Goal: Transaction & Acquisition: Purchase product/service

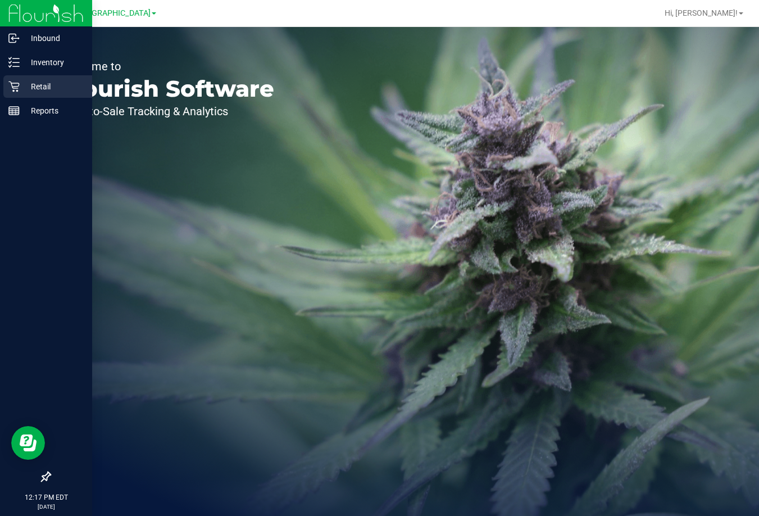
click at [52, 84] on p "Retail" at bounding box center [53, 86] width 67 height 13
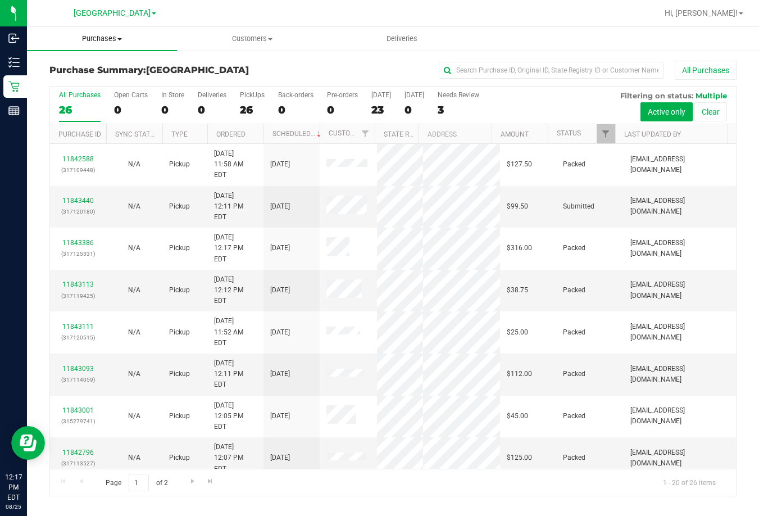
click at [113, 38] on span "Purchases" at bounding box center [102, 39] width 150 height 10
click at [117, 76] on li "Fulfillment" at bounding box center [102, 81] width 150 height 13
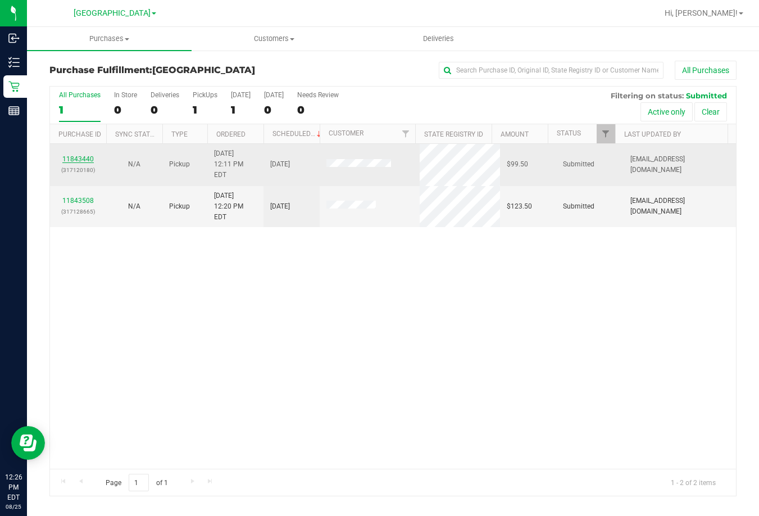
click at [79, 155] on link "11843440" at bounding box center [77, 159] width 31 height 8
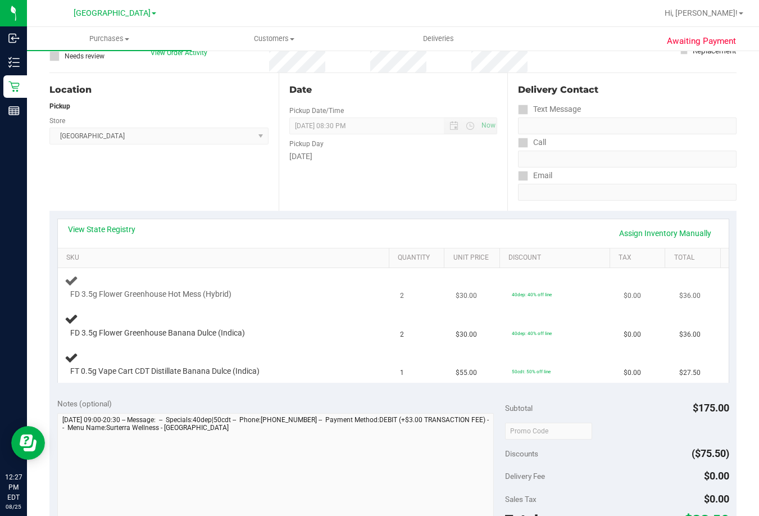
scroll to position [112, 0]
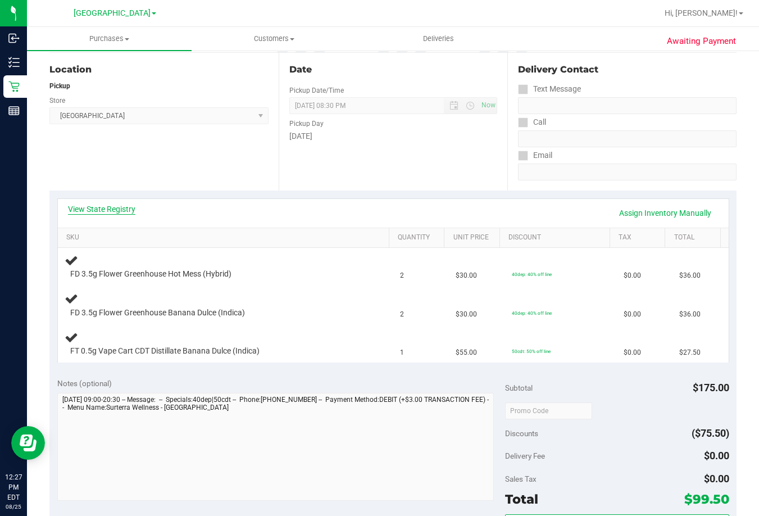
click at [123, 211] on link "View State Registry" at bounding box center [101, 209] width 67 height 11
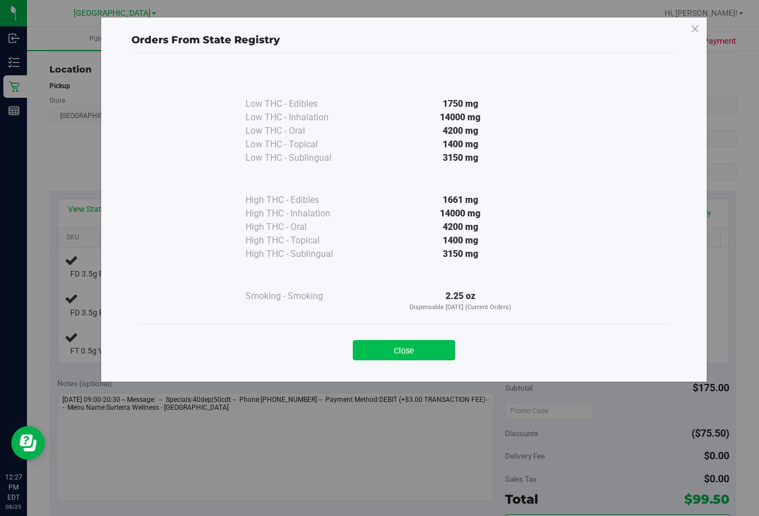
click at [403, 355] on button "Close" at bounding box center [404, 350] width 102 height 20
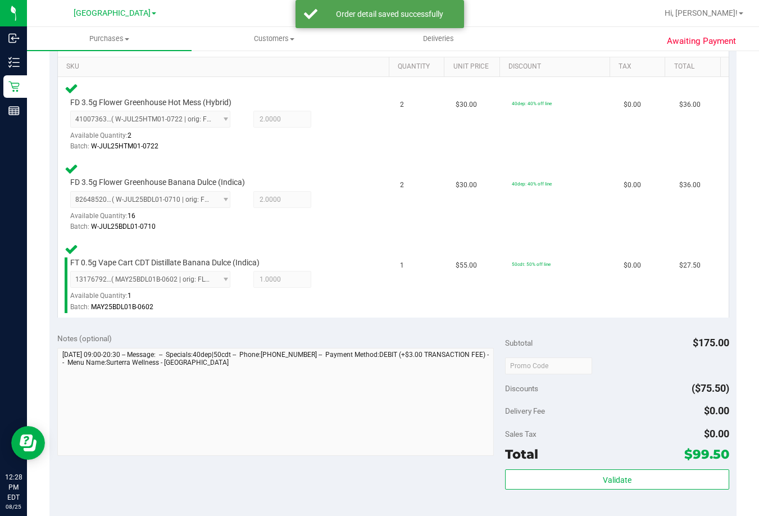
scroll to position [337, 0]
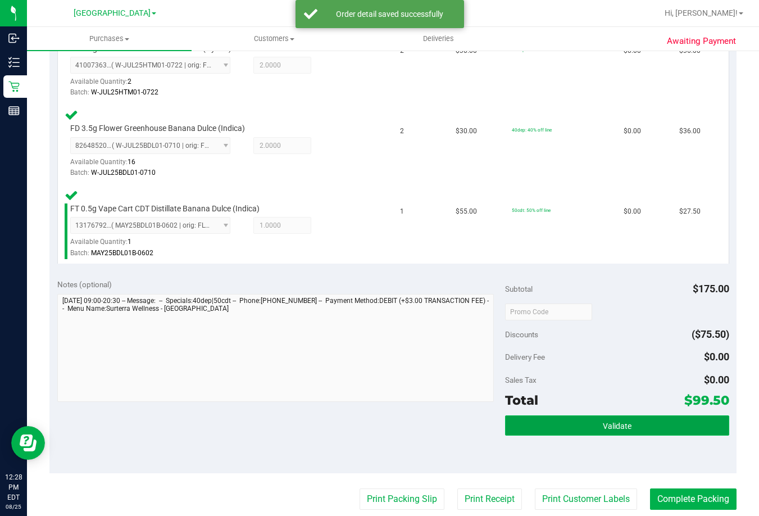
click at [653, 426] on button "Validate" at bounding box center [617, 425] width 224 height 20
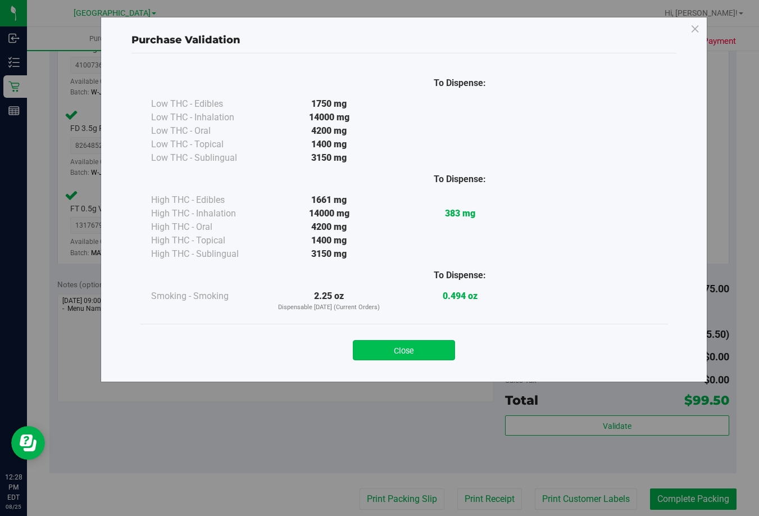
click at [427, 345] on button "Close" at bounding box center [404, 350] width 102 height 20
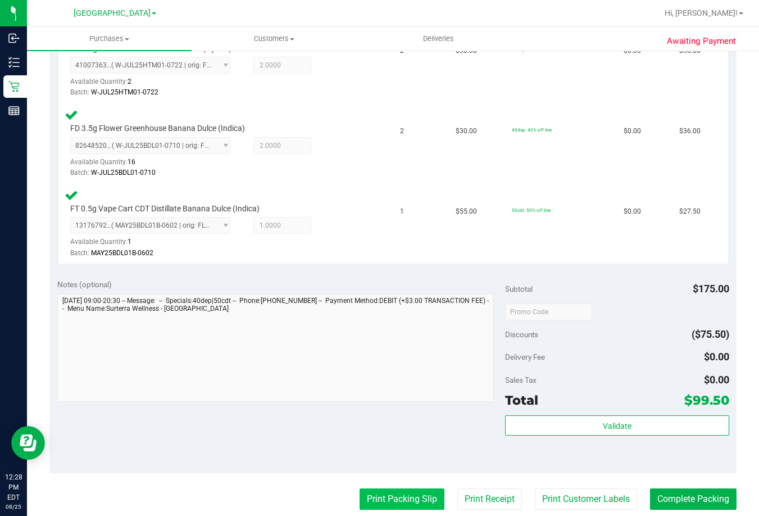
click at [405, 499] on button "Print Packing Slip" at bounding box center [402, 499] width 85 height 21
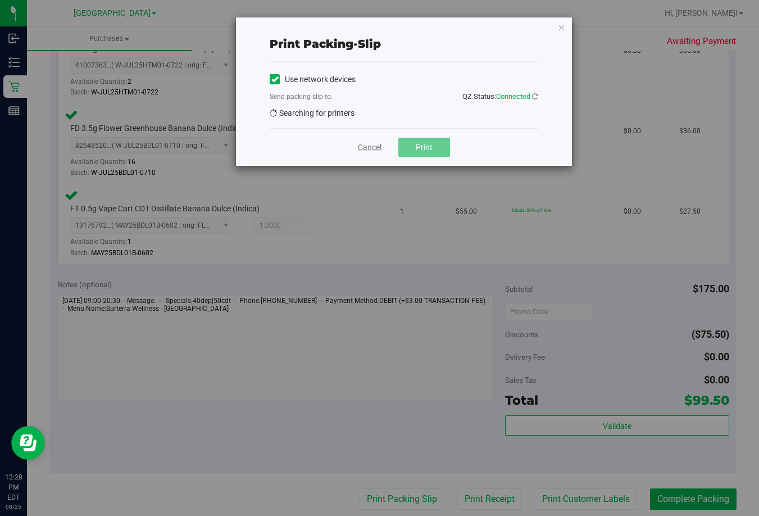
click at [370, 146] on link "Cancel" at bounding box center [370, 148] width 24 height 12
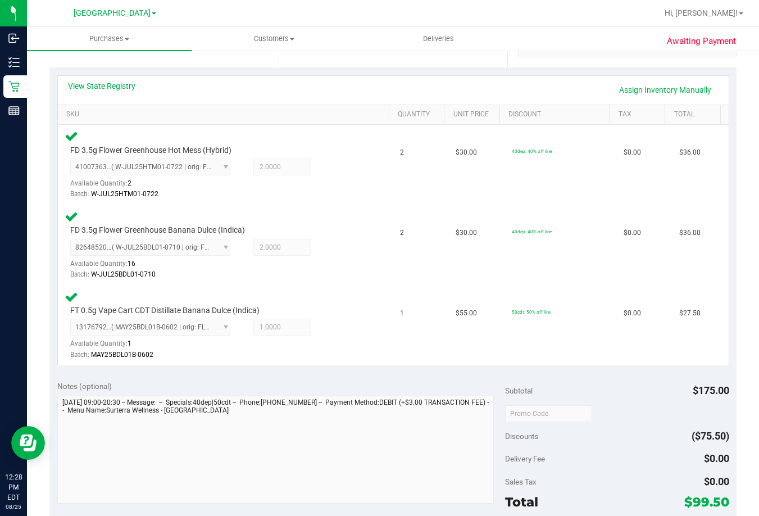
scroll to position [112, 0]
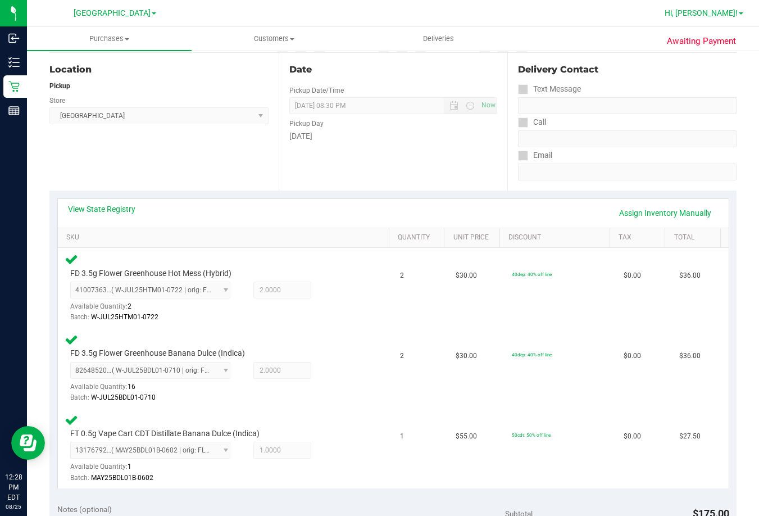
click at [728, 15] on span "Hi, [PERSON_NAME]!" at bounding box center [701, 12] width 73 height 9
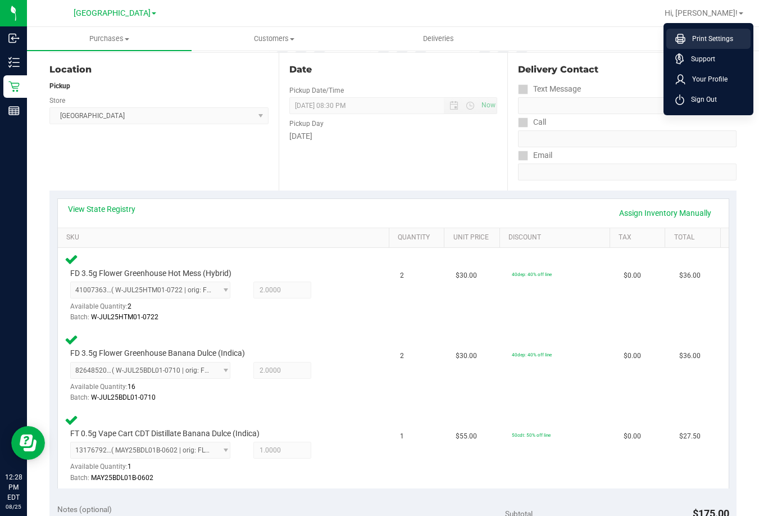
click at [712, 42] on span "Print Settings" at bounding box center [710, 38] width 48 height 11
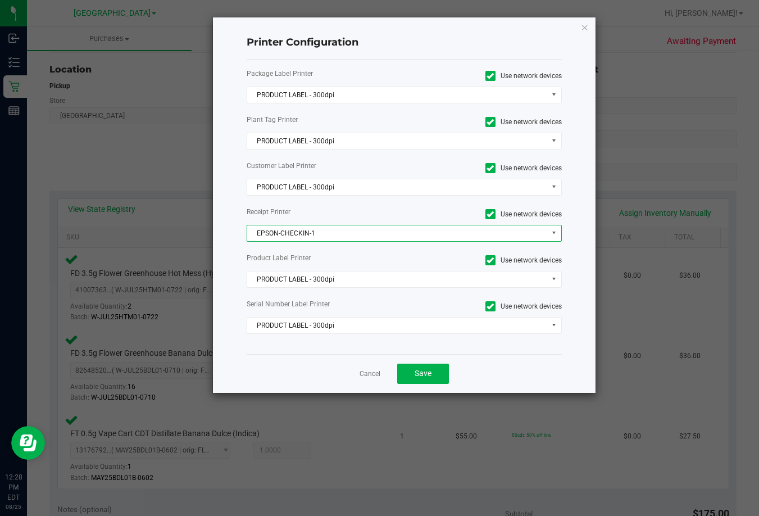
click at [346, 229] on span "EPSON-CHECKIN-1" at bounding box center [397, 233] width 300 height 16
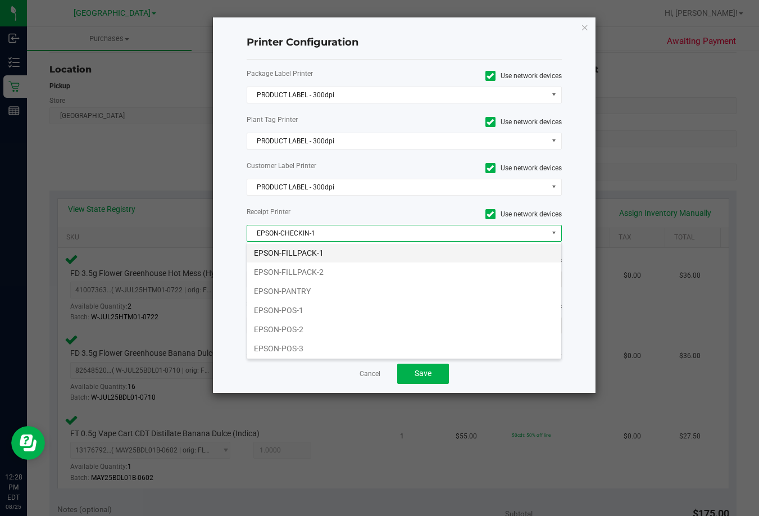
scroll to position [79, 0]
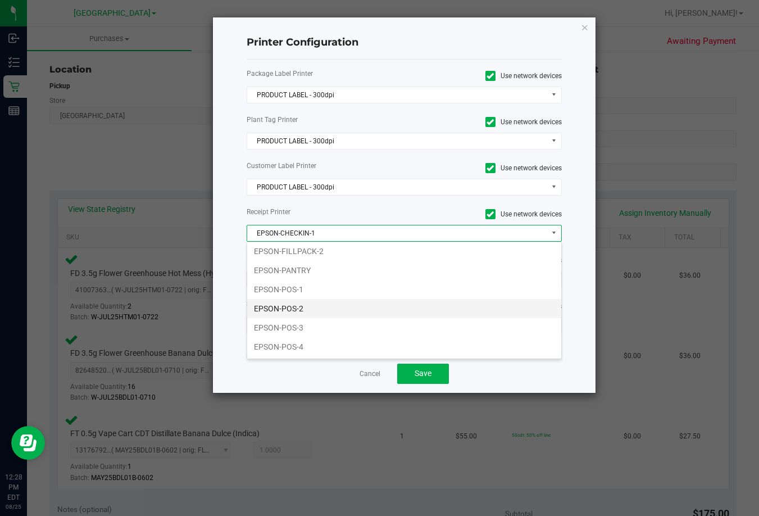
click at [307, 307] on li "EPSON-POS-2" at bounding box center [404, 308] width 314 height 19
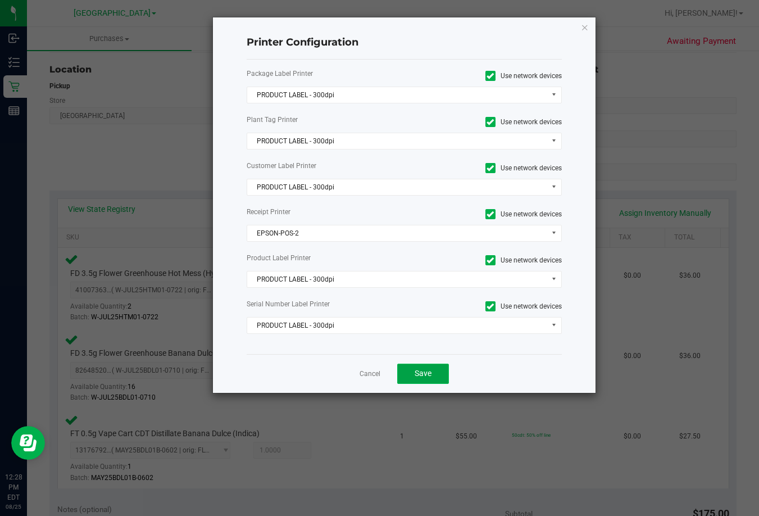
click at [423, 377] on span "Save" at bounding box center [423, 373] width 17 height 9
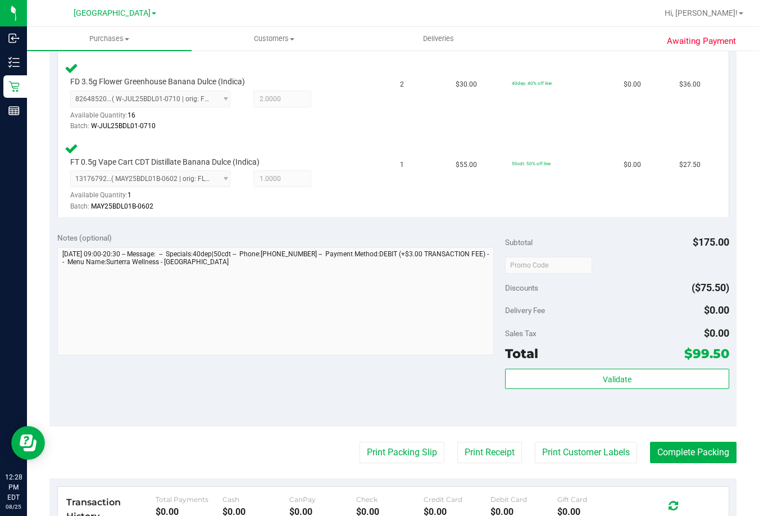
scroll to position [394, 0]
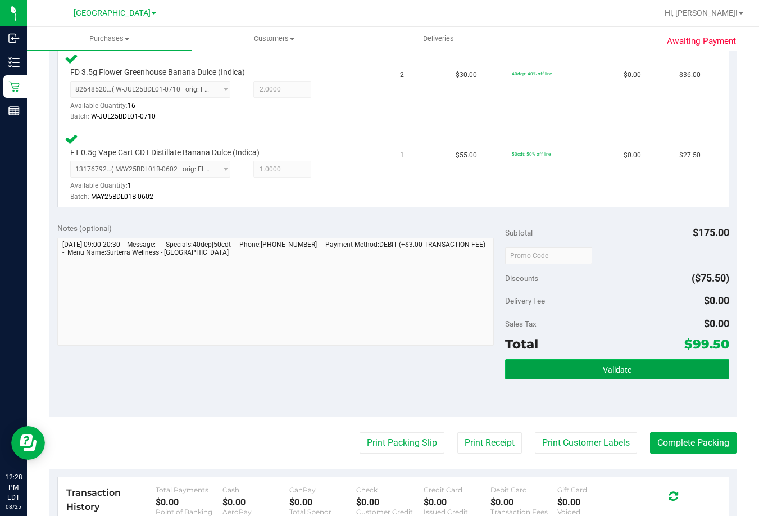
click at [633, 373] on button "Validate" at bounding box center [617, 369] width 224 height 20
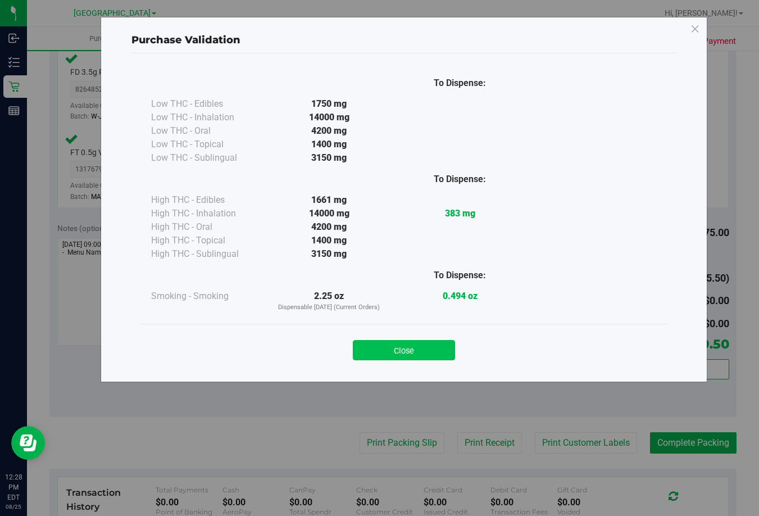
click at [421, 355] on button "Close" at bounding box center [404, 350] width 102 height 20
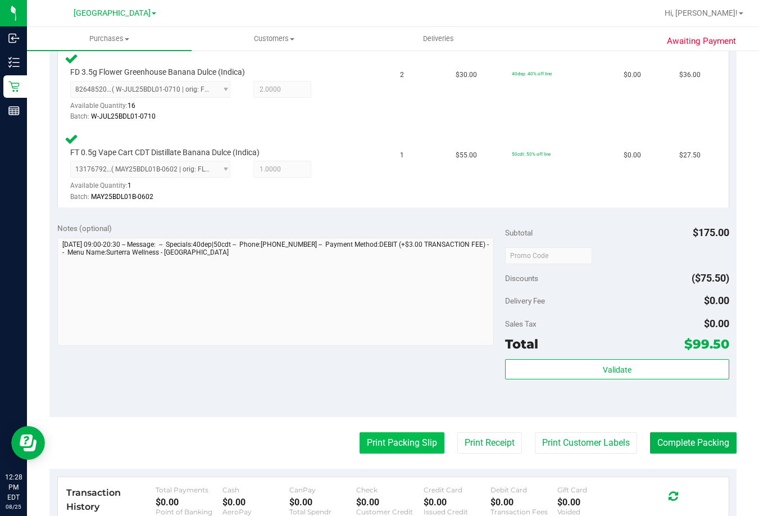
click at [392, 449] on button "Print Packing Slip" at bounding box center [402, 442] width 85 height 21
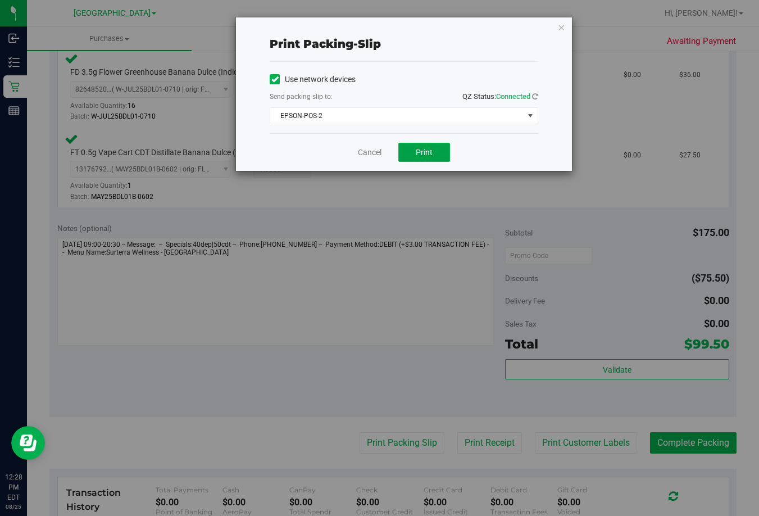
click at [428, 149] on span "Print" at bounding box center [424, 152] width 17 height 9
click at [376, 150] on link "Cancel" at bounding box center [370, 153] width 24 height 12
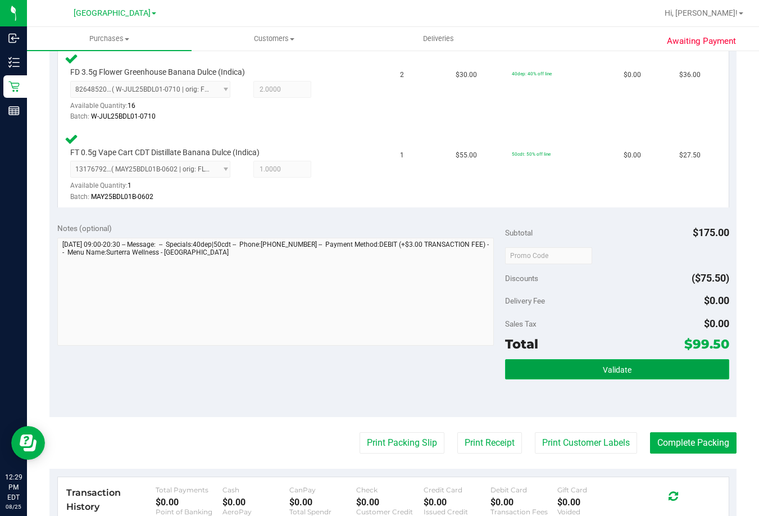
click at [618, 374] on button "Validate" at bounding box center [617, 369] width 224 height 20
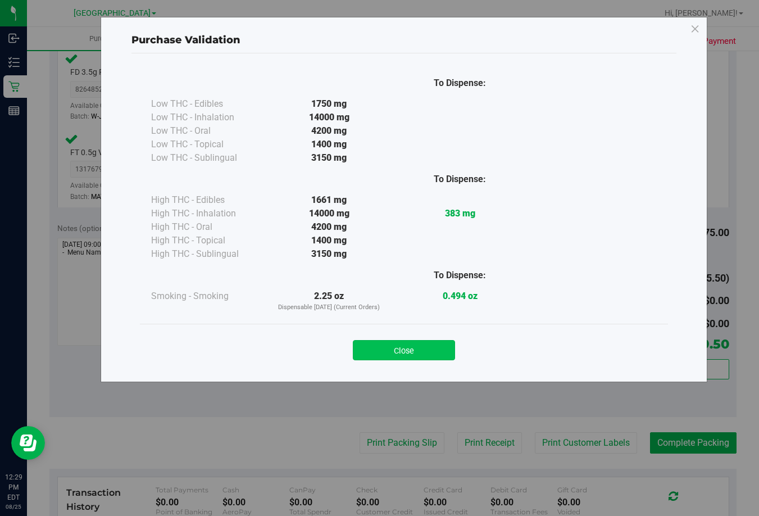
click at [447, 347] on button "Close" at bounding box center [404, 350] width 102 height 20
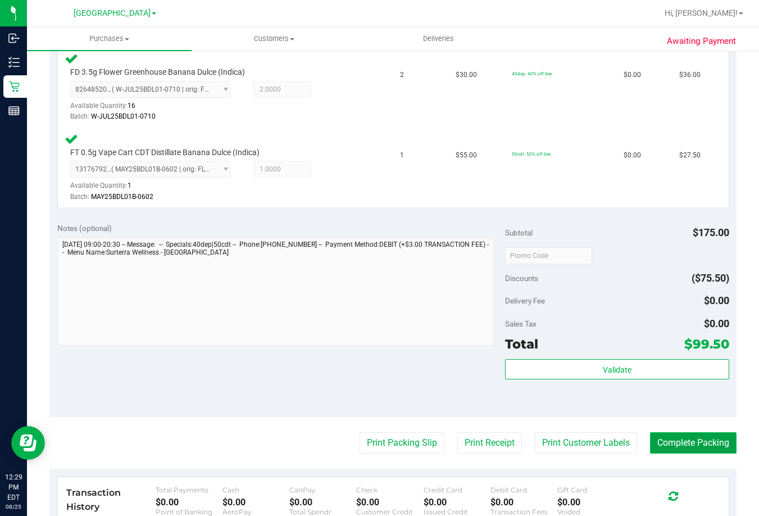
click at [675, 438] on button "Complete Packing" at bounding box center [693, 442] width 87 height 21
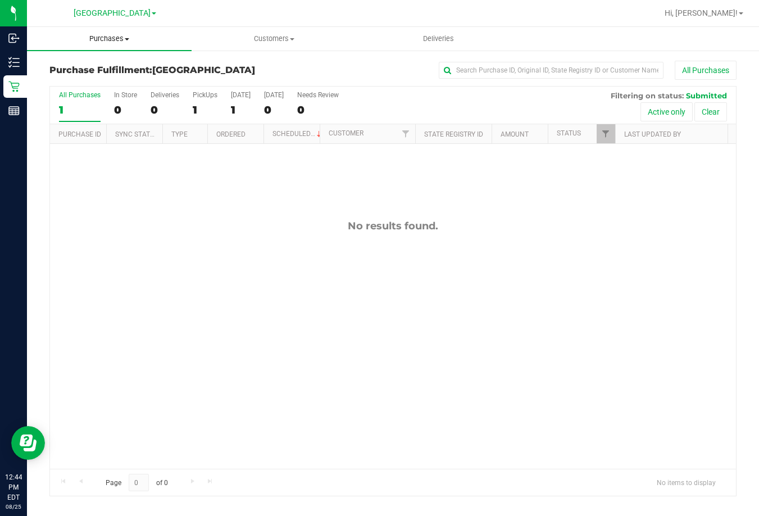
click at [110, 36] on span "Purchases" at bounding box center [109, 39] width 165 height 10
click at [88, 81] on span "Fulfillment" at bounding box center [62, 81] width 70 height 10
click at [569, 297] on div "No results found." at bounding box center [393, 344] width 686 height 401
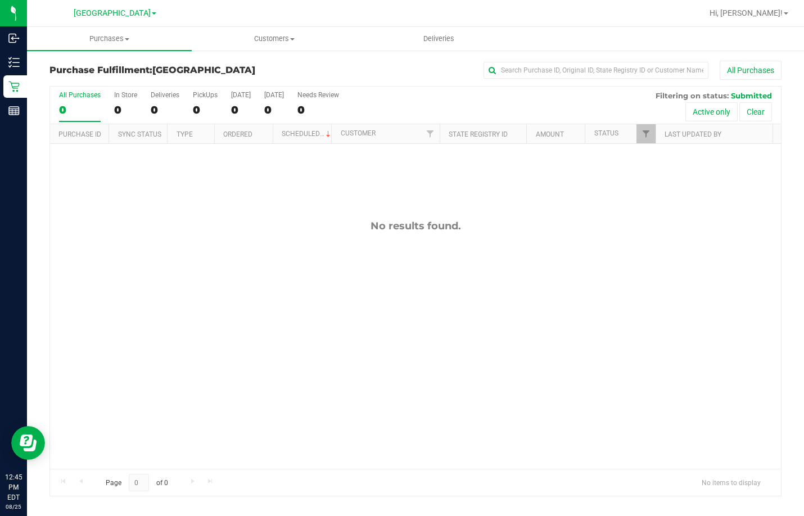
click at [457, 356] on div "No results found." at bounding box center [415, 344] width 731 height 401
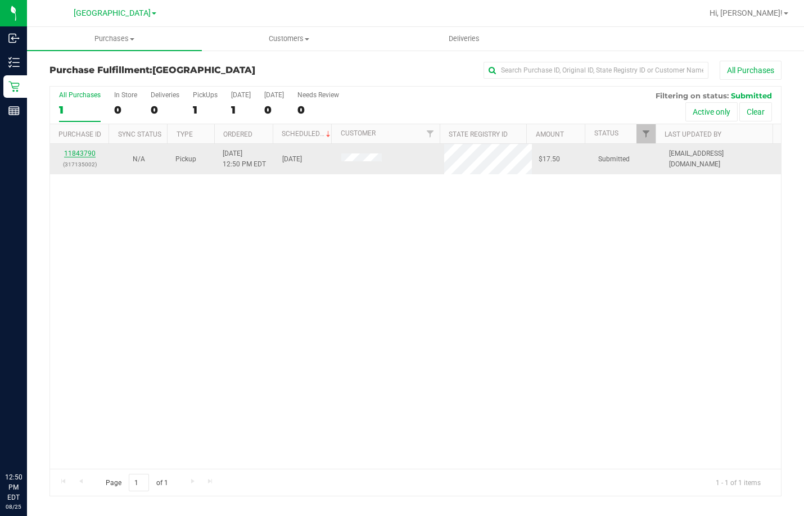
click at [87, 151] on link "11843790" at bounding box center [79, 154] width 31 height 8
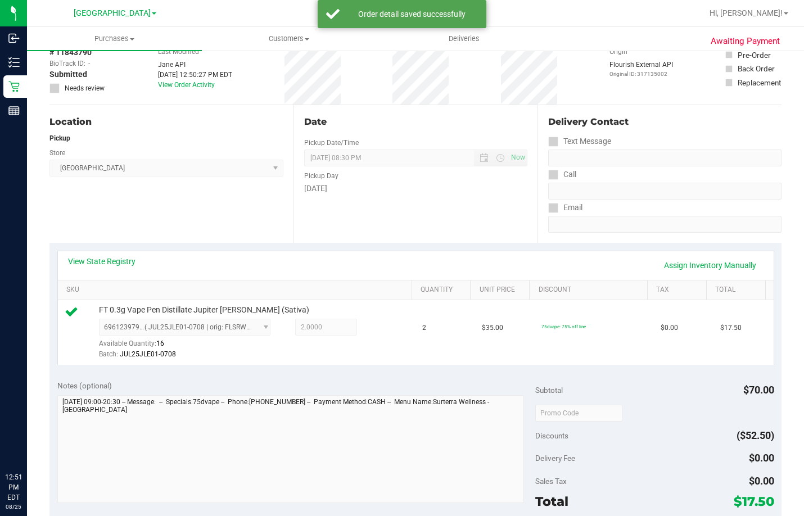
scroll to position [169, 0]
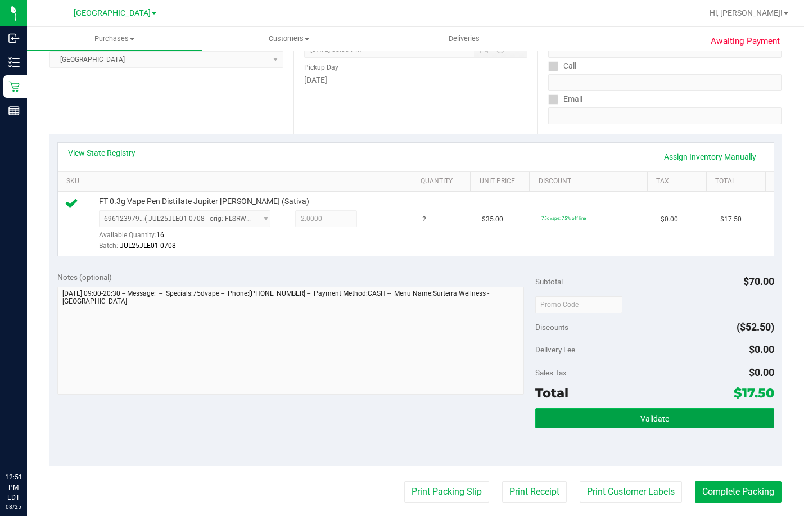
drag, startPoint x: 585, startPoint y: 437, endPoint x: 586, endPoint y: 427, distance: 10.2
click at [585, 428] on button "Validate" at bounding box center [654, 418] width 239 height 20
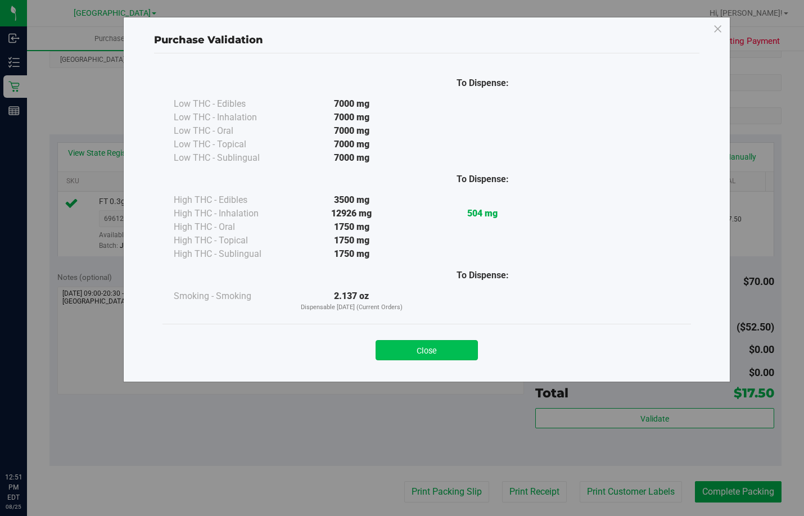
click at [446, 346] on button "Close" at bounding box center [427, 350] width 102 height 20
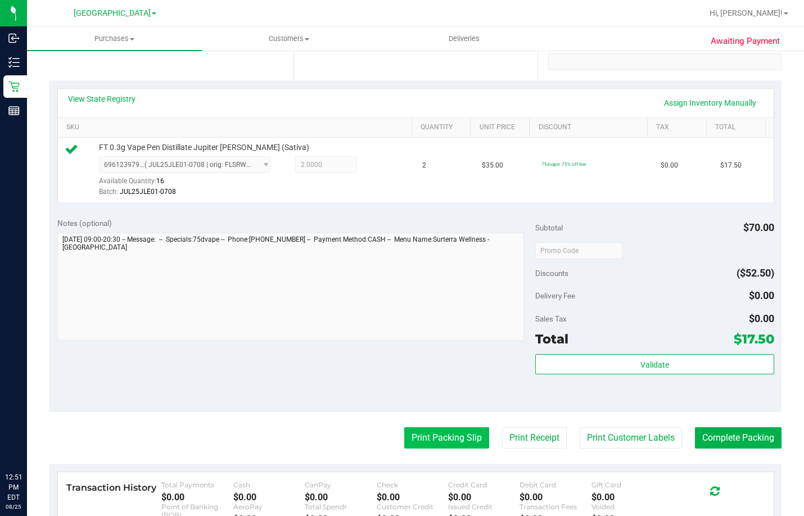
scroll to position [281, 0]
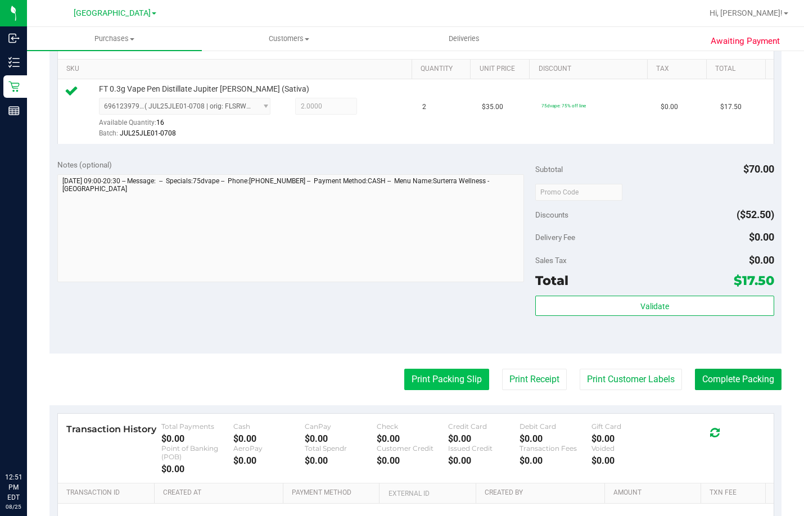
click at [455, 390] on button "Print Packing Slip" at bounding box center [446, 379] width 85 height 21
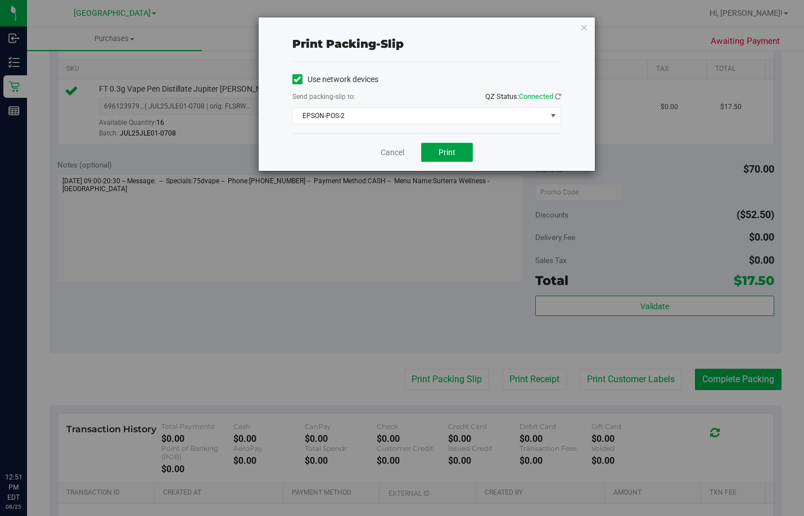
click at [443, 151] on span "Print" at bounding box center [446, 152] width 17 height 9
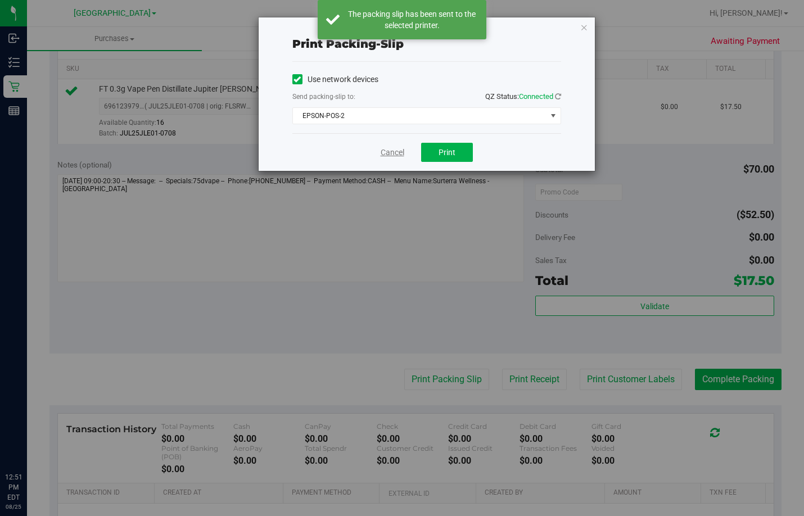
click at [382, 152] on link "Cancel" at bounding box center [393, 153] width 24 height 12
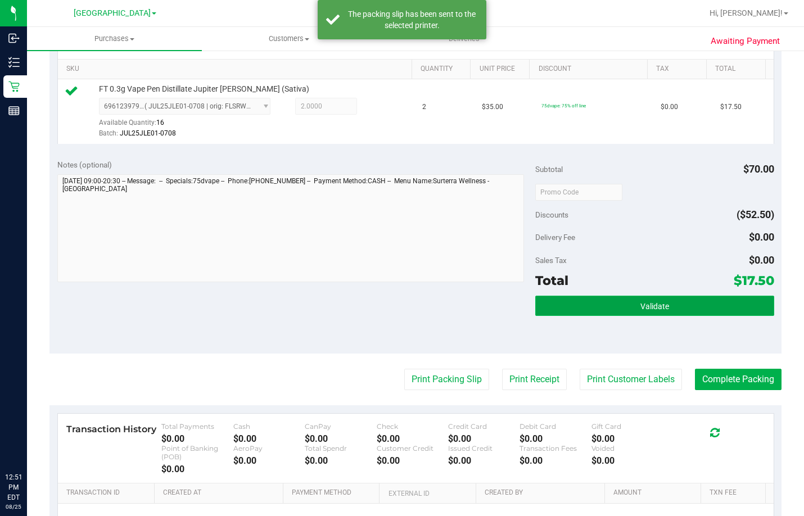
click at [618, 316] on button "Validate" at bounding box center [654, 306] width 239 height 20
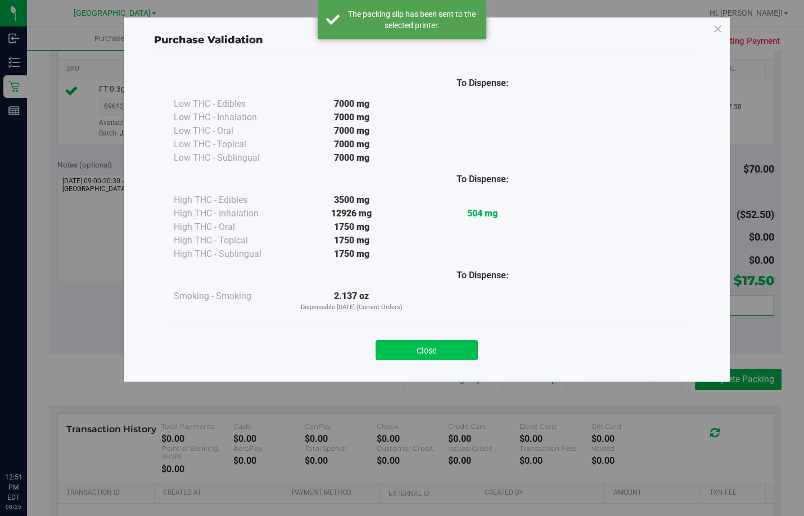
click at [435, 348] on button "Close" at bounding box center [427, 350] width 102 height 20
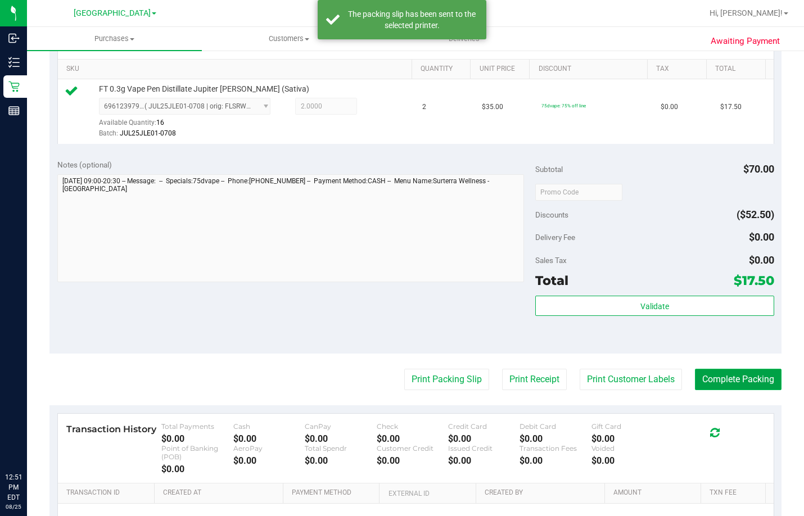
click at [747, 387] on button "Complete Packing" at bounding box center [738, 379] width 87 height 21
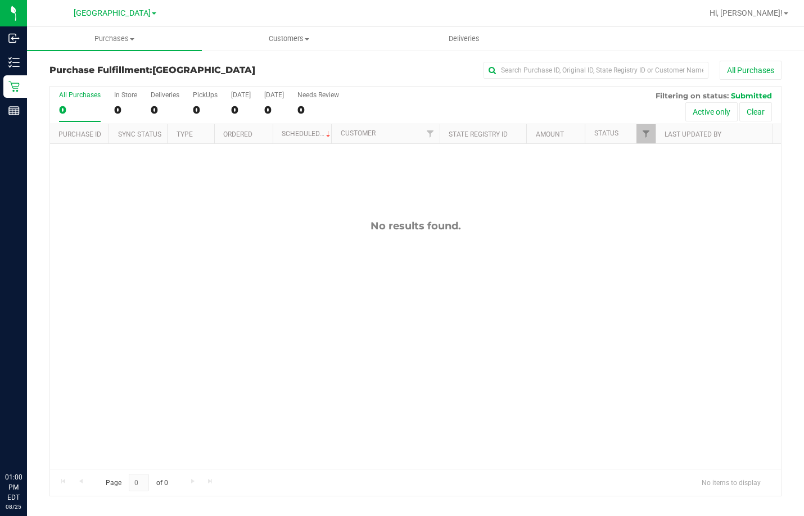
click at [483, 318] on div "No results found." at bounding box center [415, 344] width 731 height 401
click at [464, 304] on div "No results found." at bounding box center [415, 344] width 731 height 401
click at [483, 293] on div "No results found." at bounding box center [415, 344] width 731 height 401
click at [537, 327] on div "No results found." at bounding box center [415, 344] width 731 height 401
click at [287, 40] on span "Customers" at bounding box center [289, 39] width 174 height 10
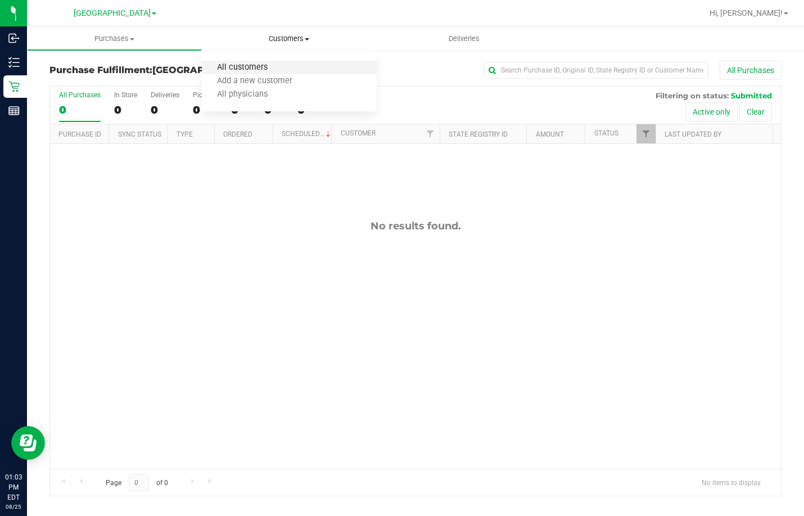
click at [275, 69] on span "All customers" at bounding box center [242, 68] width 81 height 10
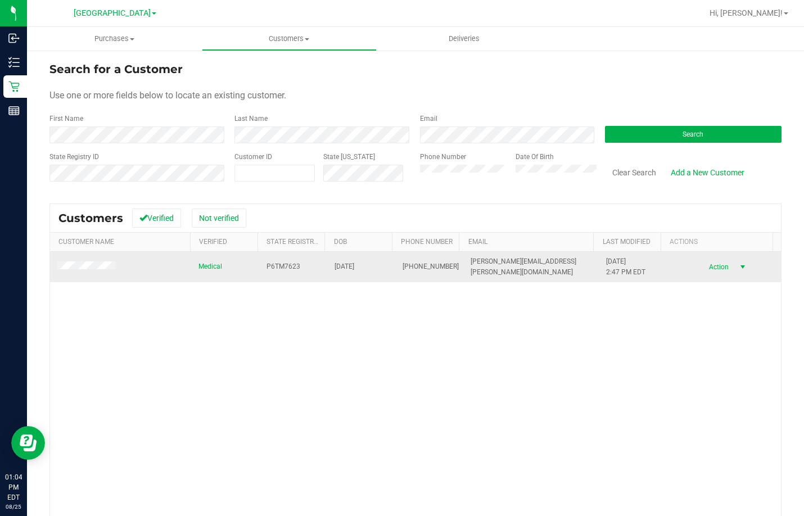
click at [703, 269] on span "Action" at bounding box center [717, 267] width 37 height 16
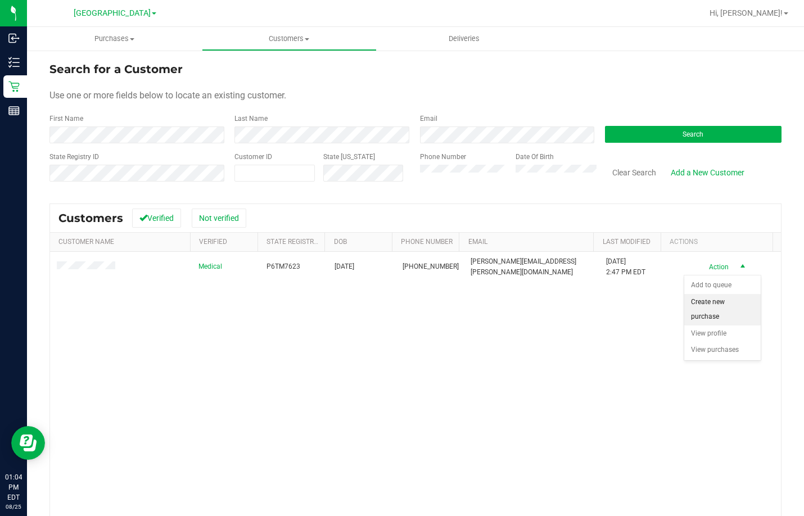
click at [720, 299] on li "Create new purchase" at bounding box center [722, 309] width 76 height 31
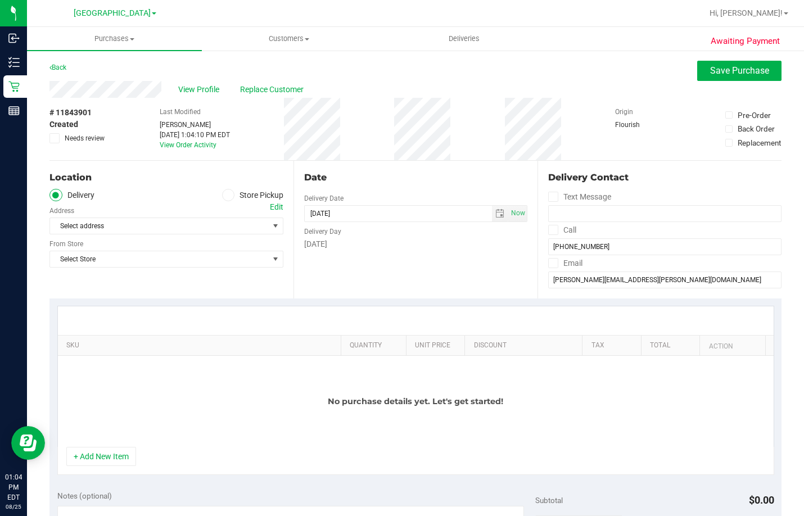
click at [238, 193] on label "Store Pickup" at bounding box center [253, 195] width 62 height 13
click at [0, 0] on input "Store Pickup" at bounding box center [0, 0] width 0 height 0
click at [236, 223] on span "Select Store" at bounding box center [159, 226] width 219 height 16
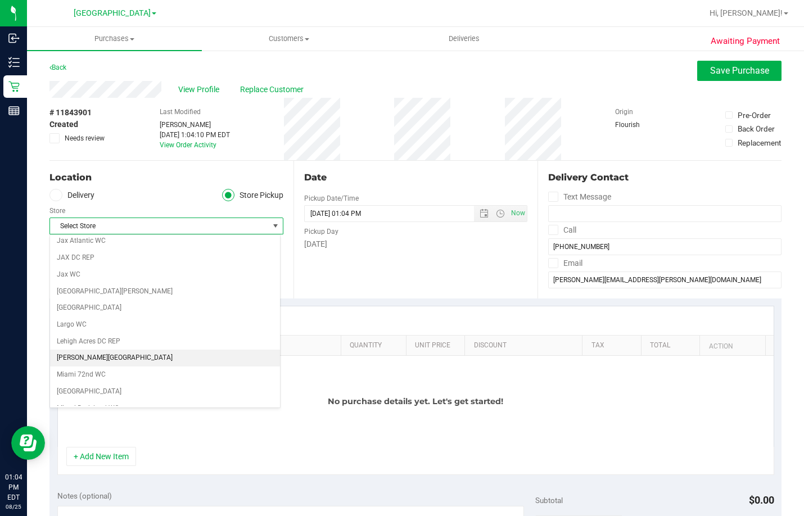
scroll to position [281, 0]
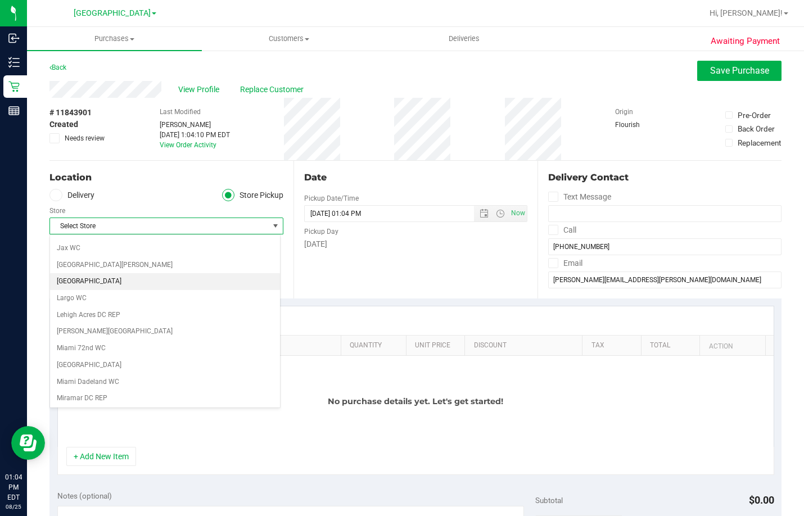
click at [101, 284] on li "[GEOGRAPHIC_DATA]" at bounding box center [165, 281] width 230 height 17
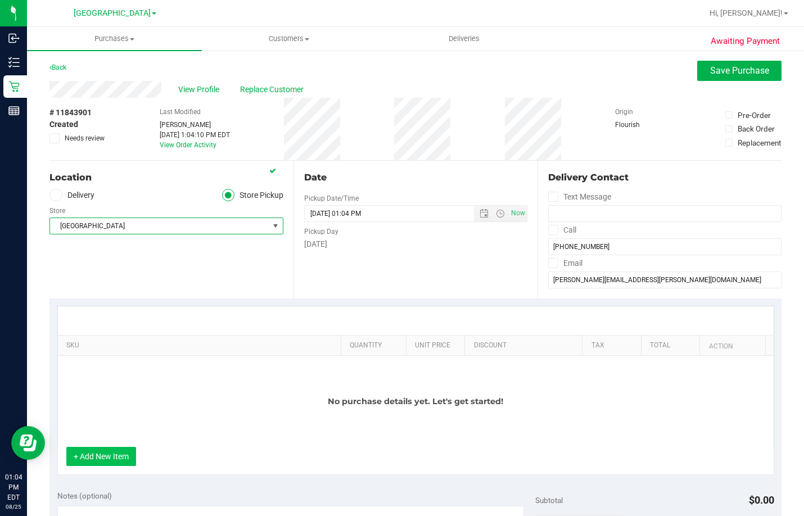
click at [91, 453] on button "+ Add New Item" at bounding box center [101, 456] width 70 height 19
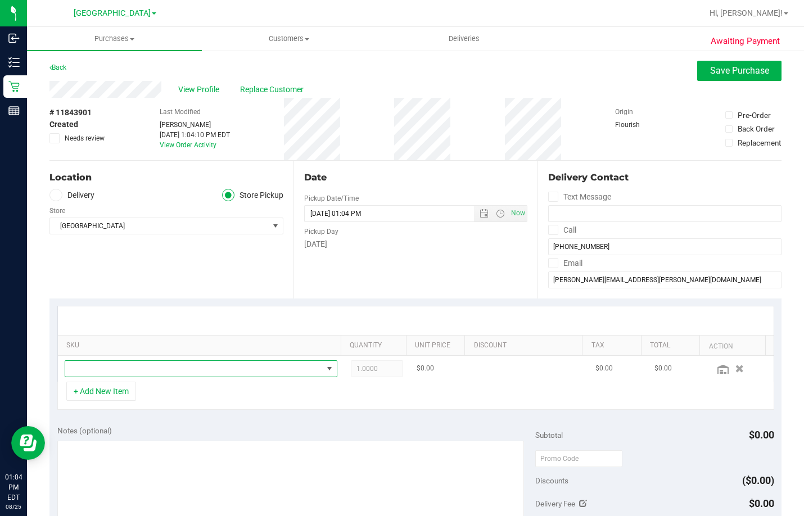
click at [193, 372] on span "NO DATA FOUND" at bounding box center [193, 369] width 257 height 16
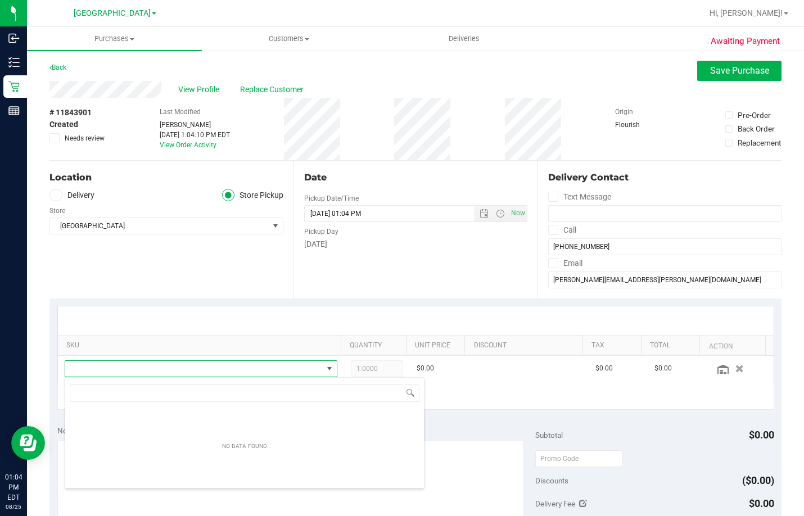
scroll to position [17, 263]
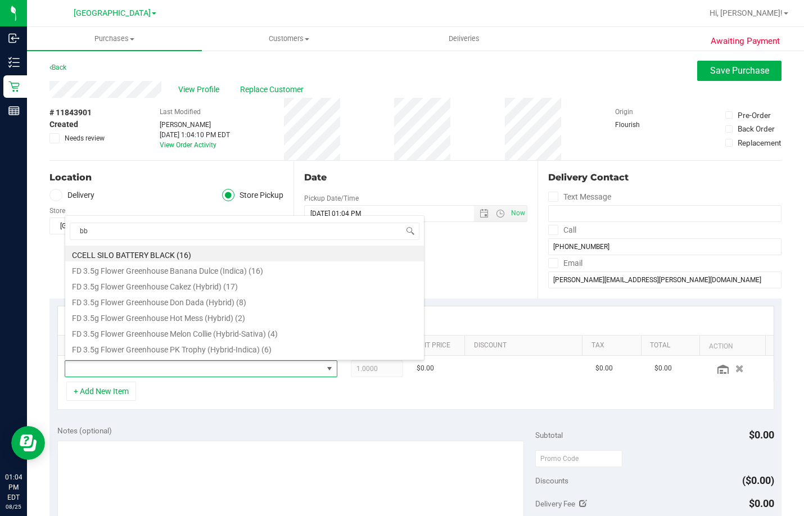
type input "bbc"
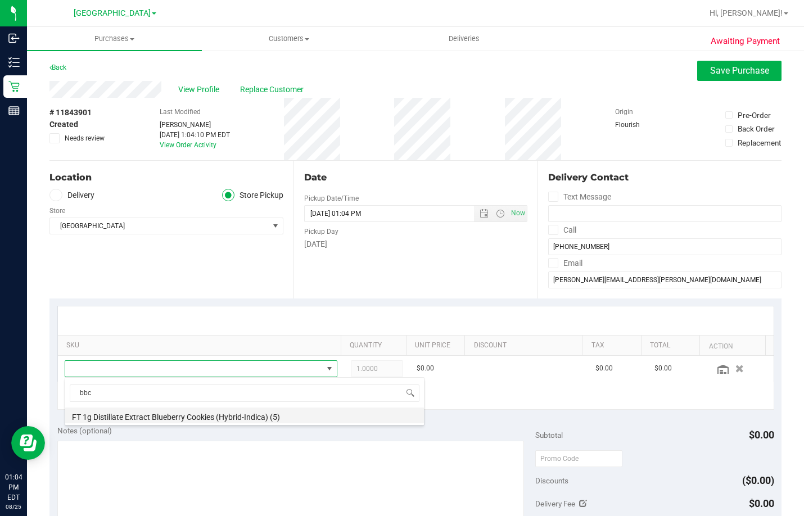
click at [232, 415] on li "FT 1g Distillate Extract Blueberry Cookies (Hybrid-Indica) (5)" at bounding box center [244, 416] width 359 height 16
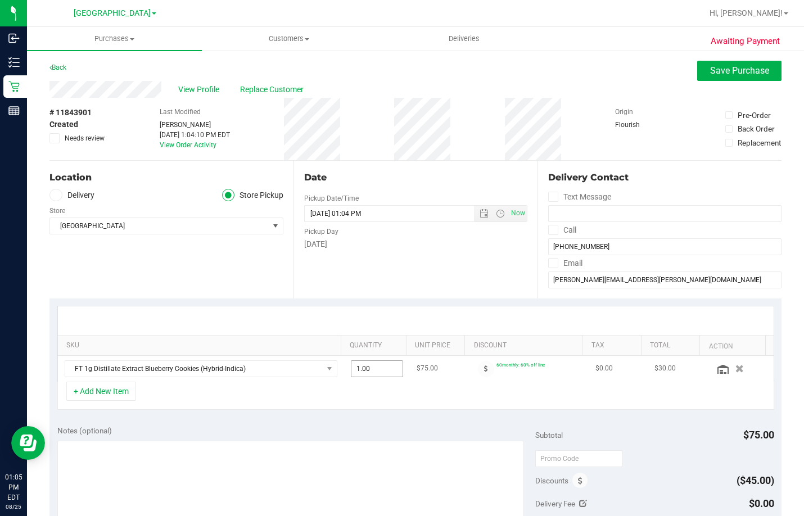
click at [373, 373] on span "1.00 1" at bounding box center [377, 368] width 53 height 17
click at [373, 373] on input "1" at bounding box center [377, 369] width 52 height 16
type input "2"
type input "2.00"
click at [114, 399] on button "+ Add New Item" at bounding box center [101, 391] width 70 height 19
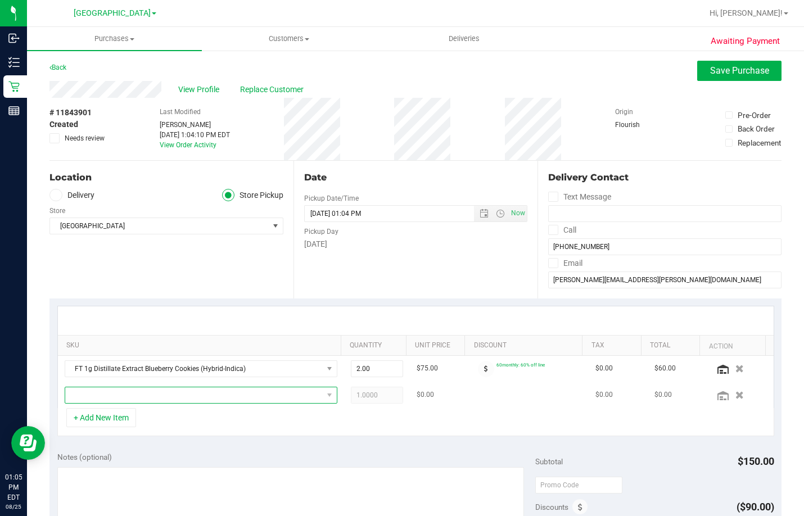
click at [183, 397] on span "NO DATA FOUND" at bounding box center [193, 395] width 257 height 16
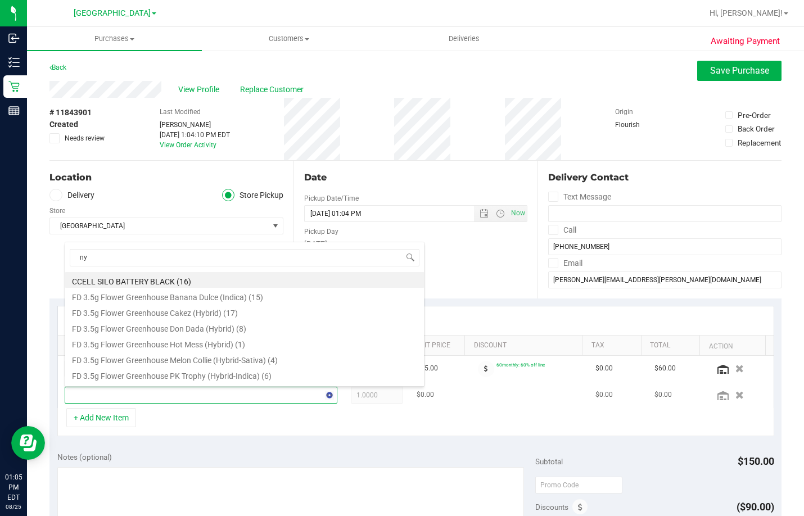
type input "nyc"
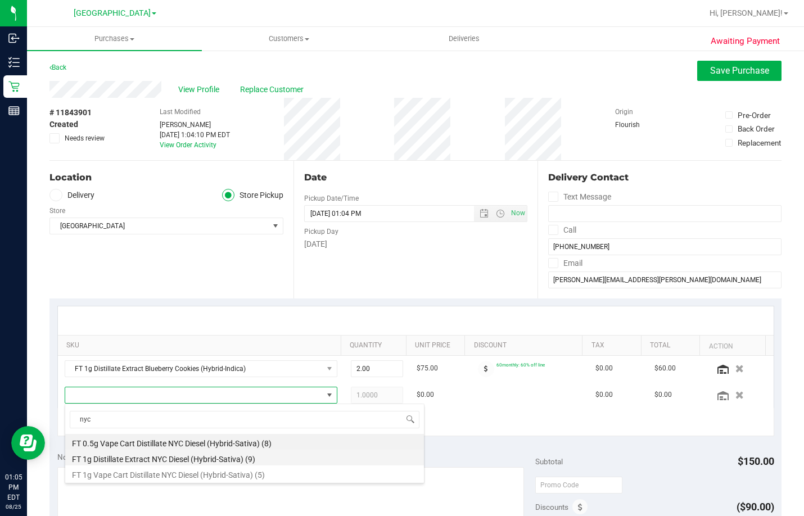
click at [188, 460] on li "FT 1g Distillate Extract NYC Diesel (Hybrid-Sativa) (9)" at bounding box center [244, 458] width 359 height 16
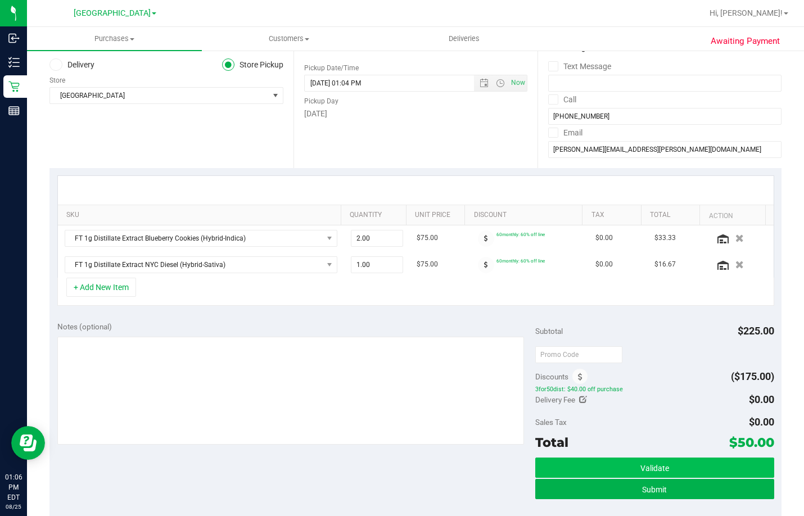
scroll to position [169, 0]
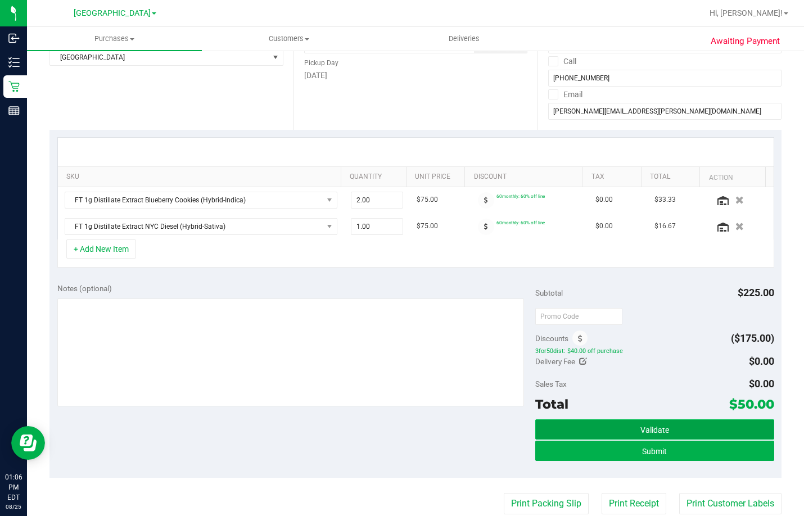
click at [725, 428] on button "Validate" at bounding box center [654, 429] width 239 height 20
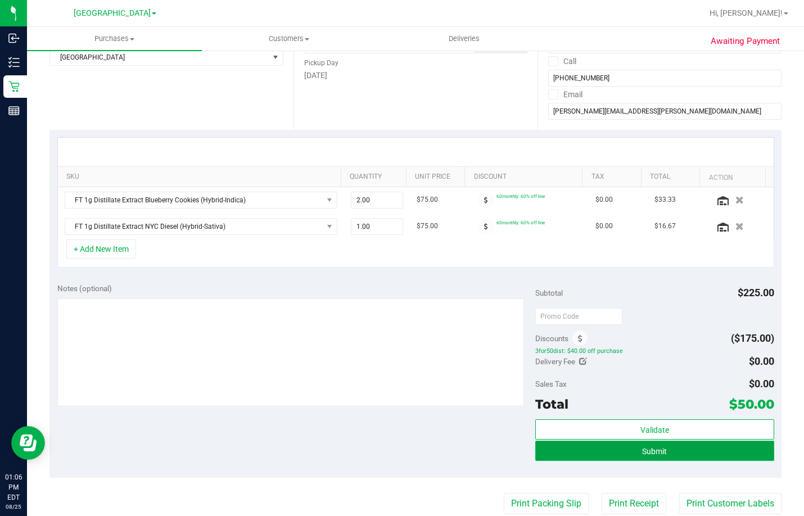
click at [669, 452] on button "Submit" at bounding box center [654, 451] width 239 height 20
